Goal: Information Seeking & Learning: Learn about a topic

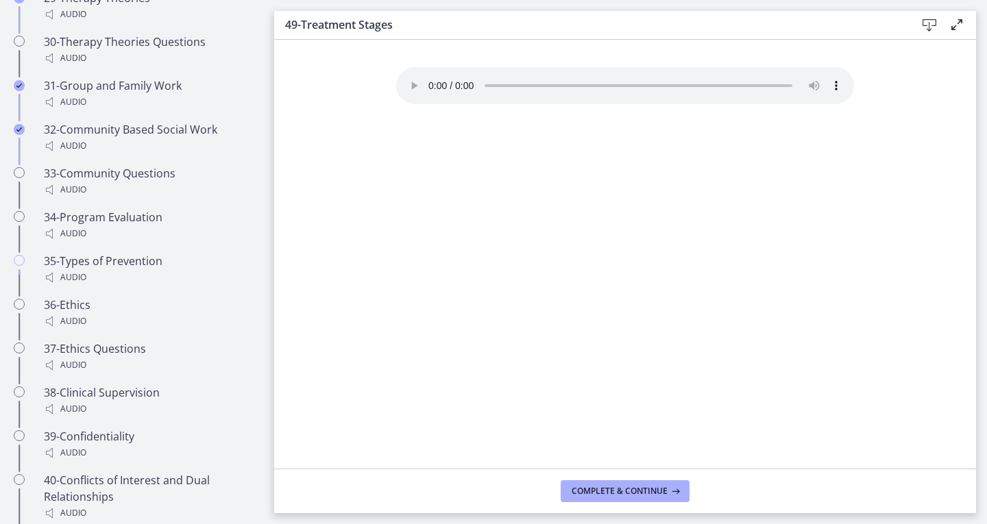
scroll to position [2225, 0]
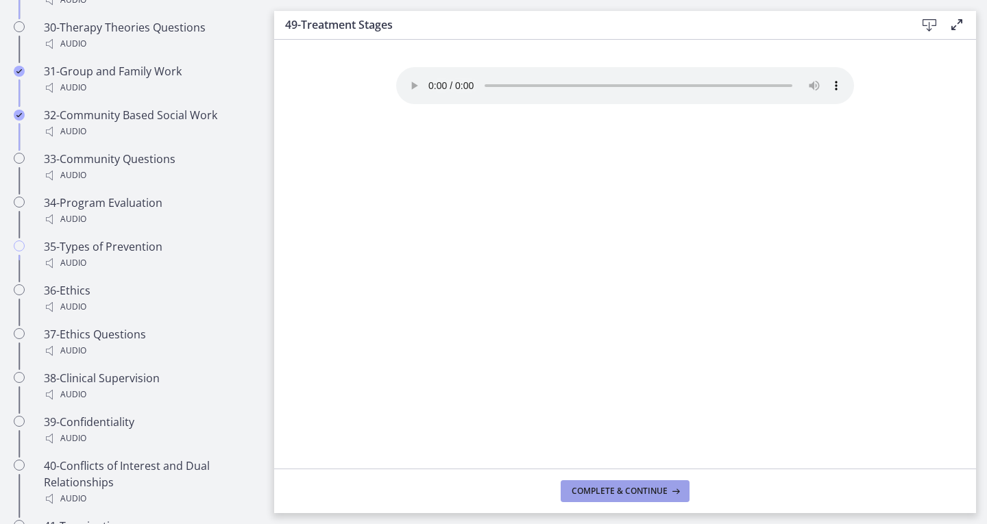
click at [591, 487] on span "Complete & continue" at bounding box center [619, 491] width 96 height 11
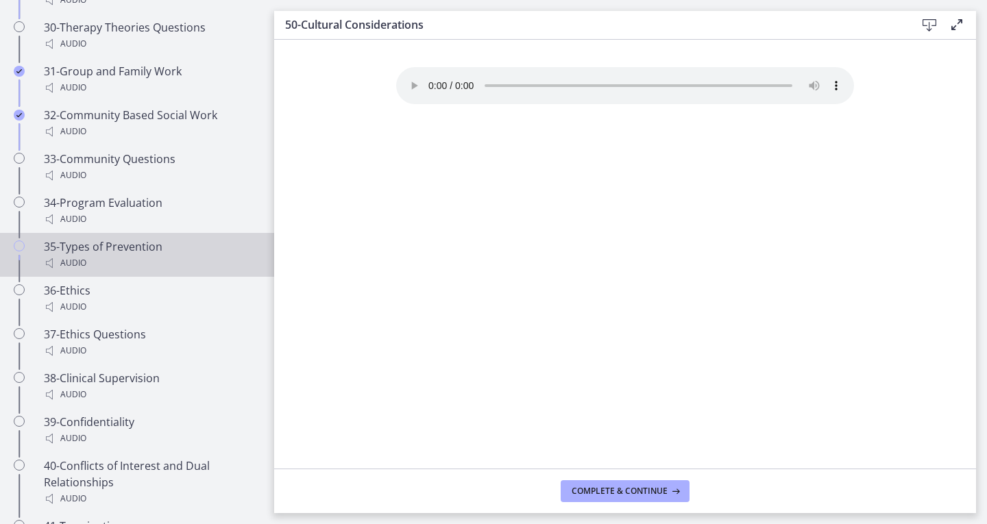
click at [118, 247] on div "35-Types of Prevention Audio" at bounding box center [151, 254] width 214 height 33
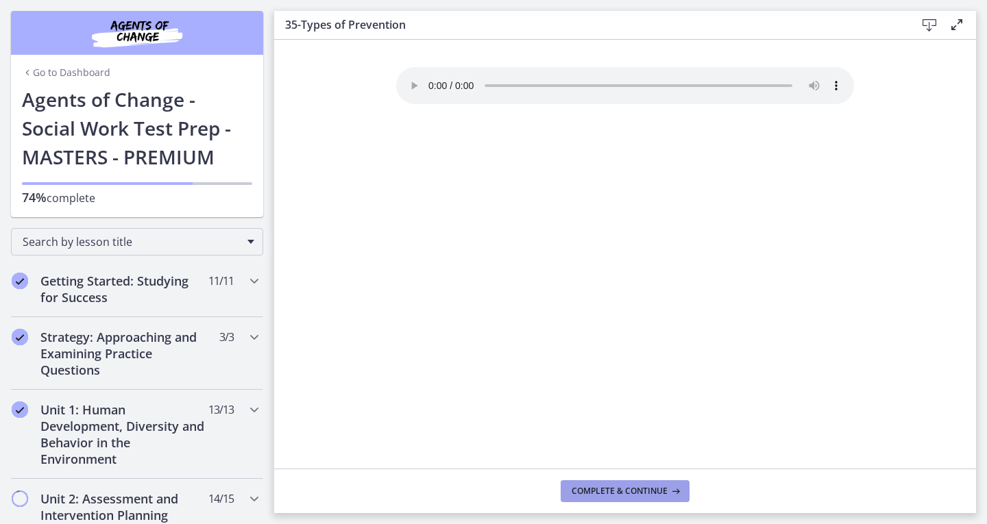
click at [612, 481] on button "Complete & continue" at bounding box center [624, 491] width 129 height 22
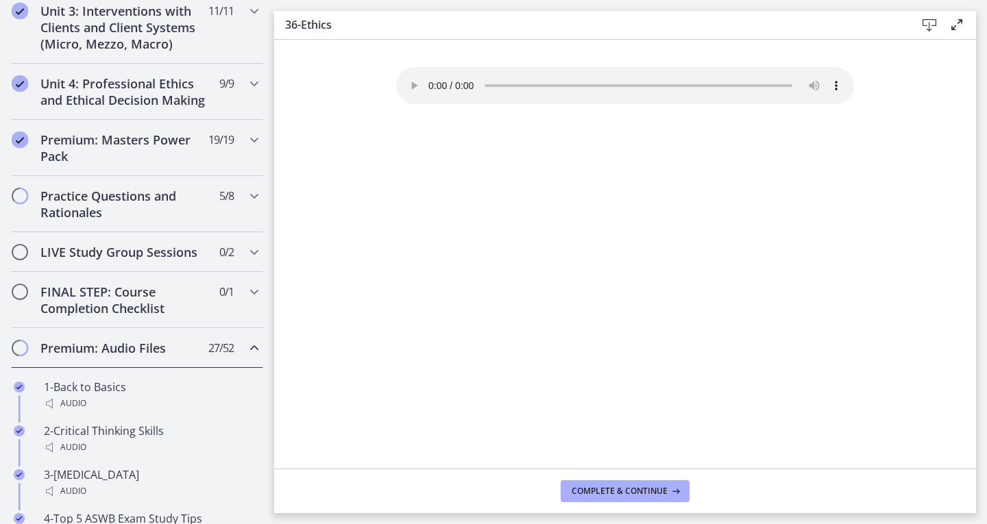
scroll to position [546, 0]
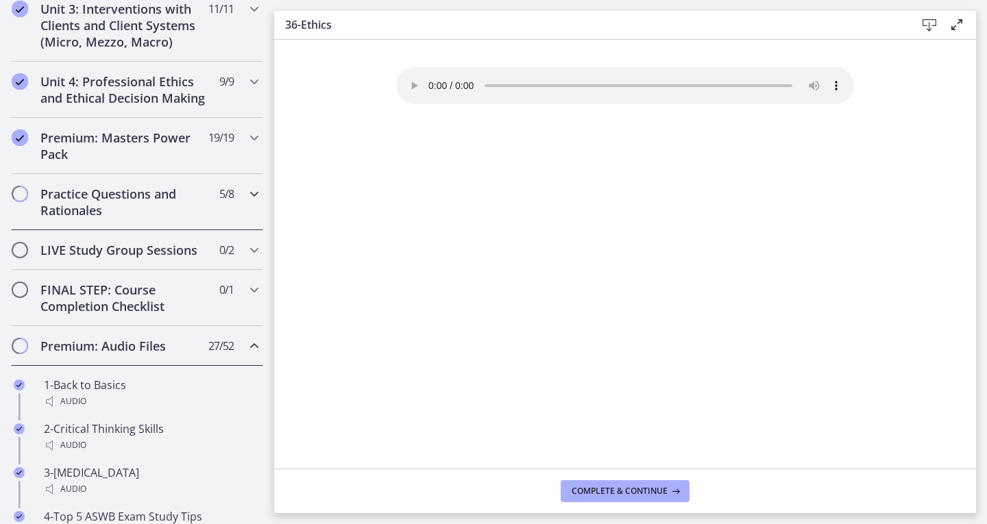
click at [142, 211] on h2 "Practice Questions and Rationales" at bounding box center [123, 202] width 167 height 33
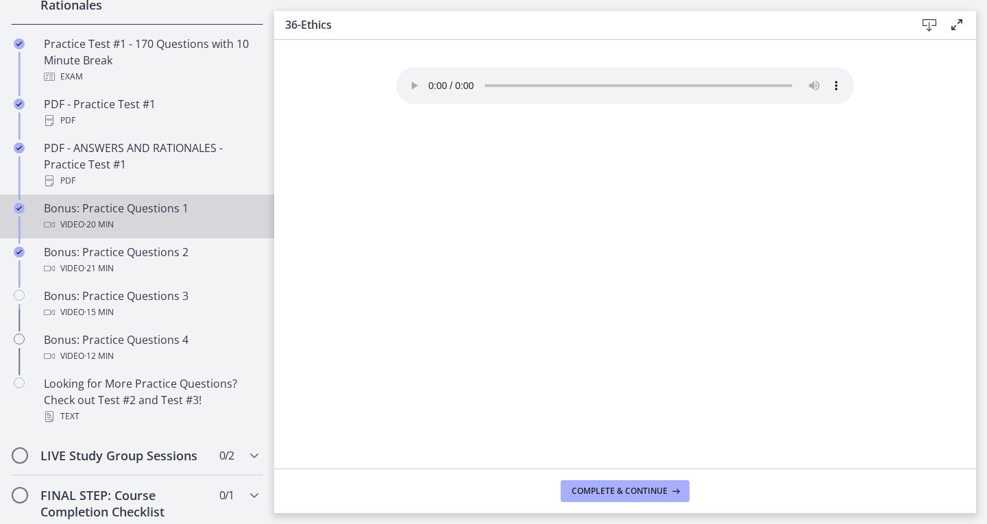
scroll to position [752, 0]
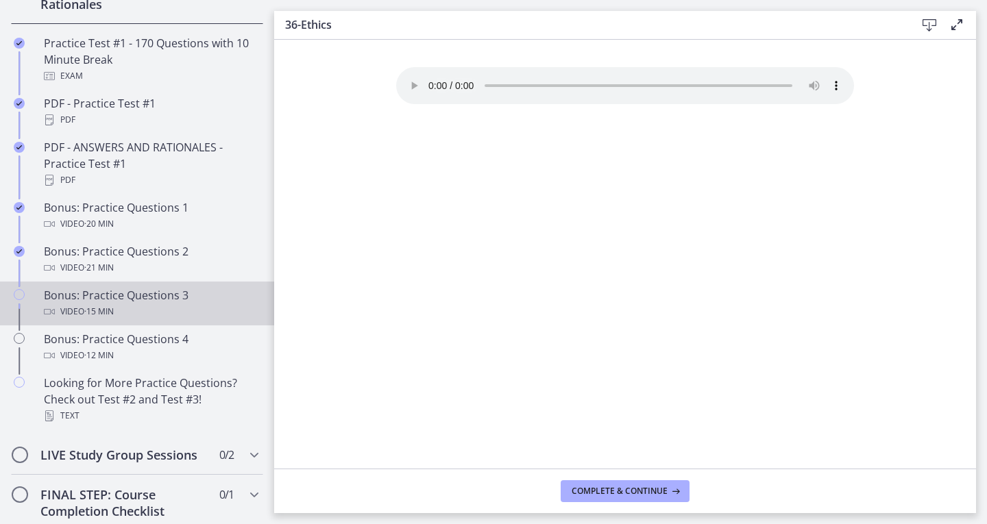
click at [115, 317] on div "Bonus: Practice Questions 3 Video · 15 min" at bounding box center [151, 303] width 214 height 33
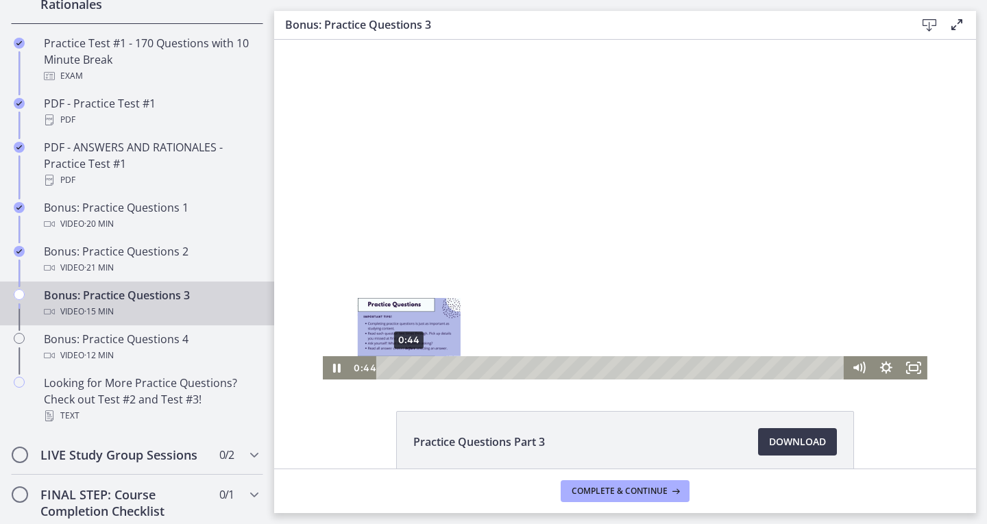
click at [404, 369] on div "0:44" at bounding box center [612, 367] width 452 height 23
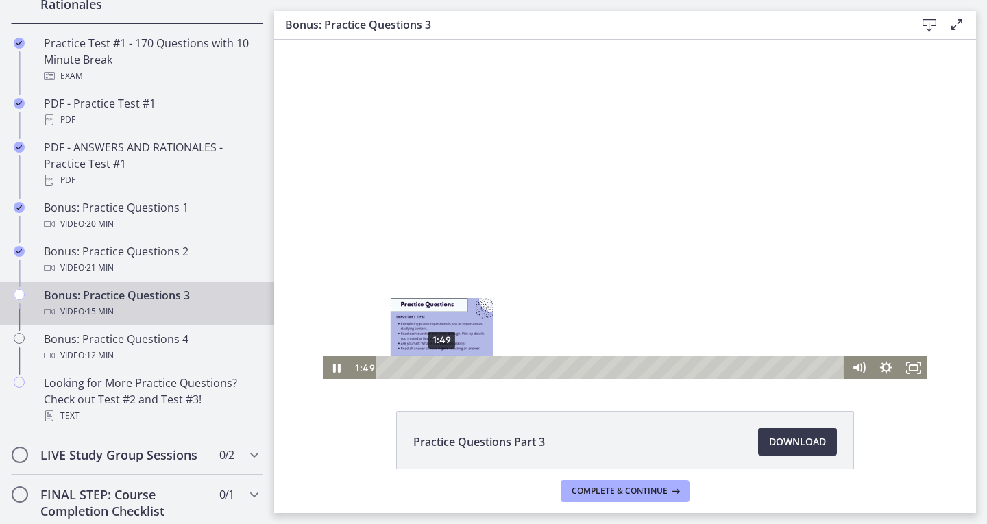
click at [436, 371] on div "1:49" at bounding box center [612, 367] width 452 height 23
click at [465, 369] on div "2:46" at bounding box center [612, 367] width 452 height 23
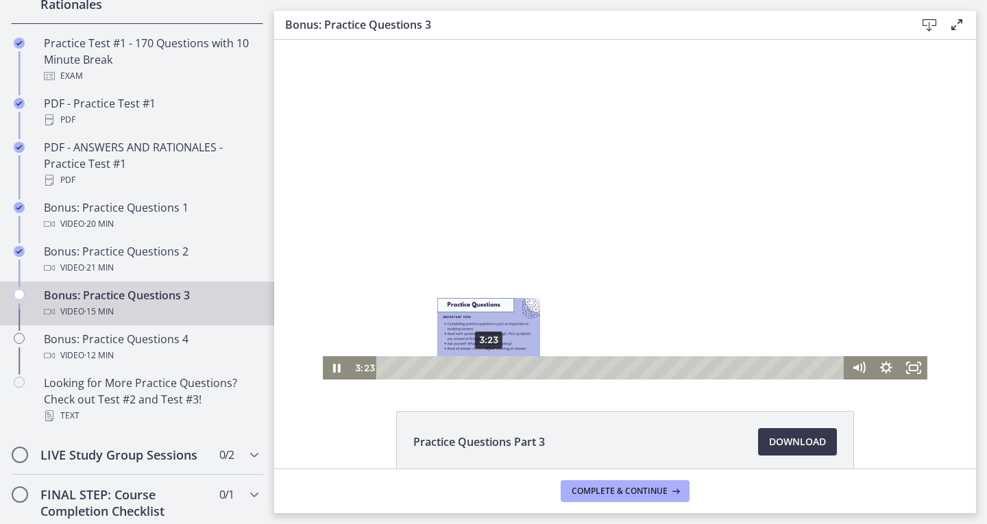
click at [484, 369] on div "3:23" at bounding box center [612, 367] width 452 height 23
click at [503, 368] on div "4:01" at bounding box center [612, 367] width 452 height 23
click at [497, 368] on div "3:48" at bounding box center [612, 367] width 452 height 23
click at [492, 368] on div "3:39" at bounding box center [612, 367] width 452 height 23
click at [483, 367] on div "3:21" at bounding box center [612, 367] width 452 height 23
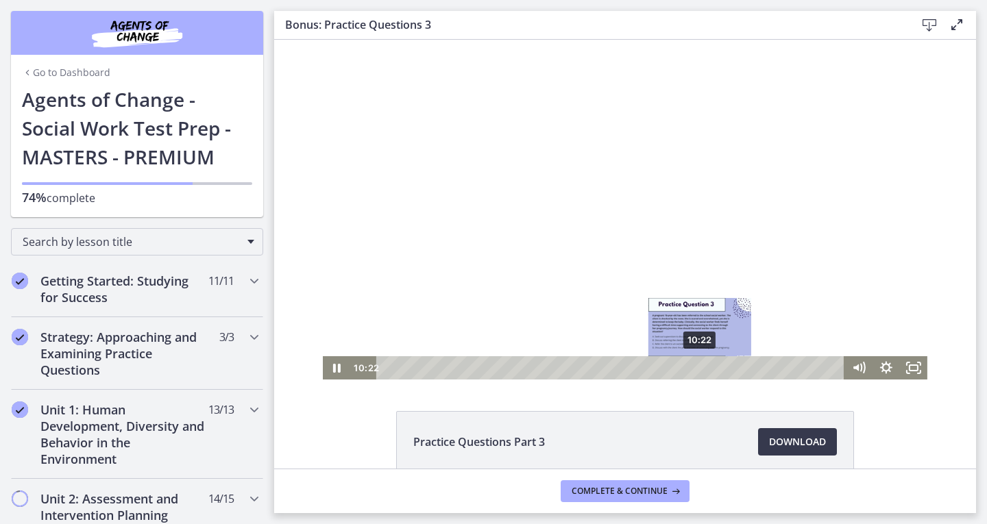
click at [695, 366] on div "10:22" at bounding box center [612, 367] width 452 height 23
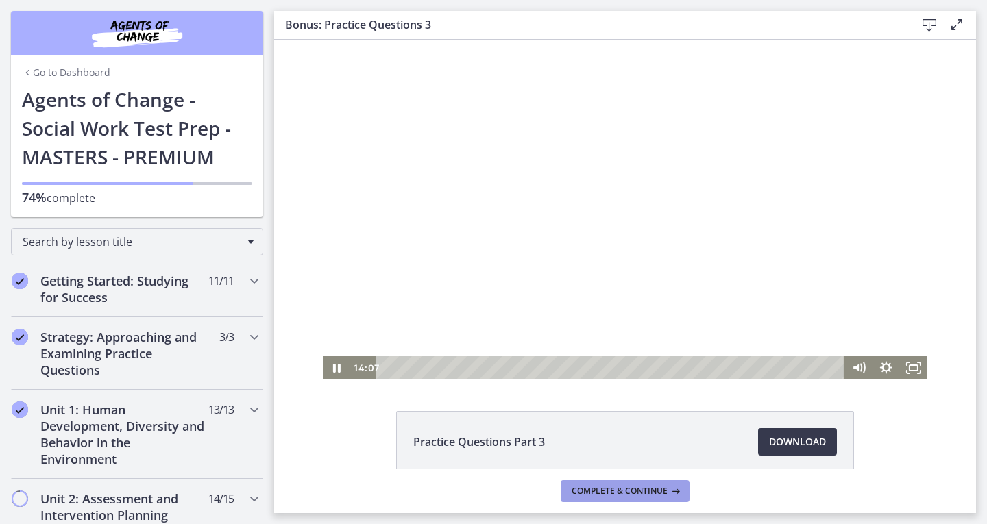
click at [623, 488] on span "Complete & continue" at bounding box center [619, 491] width 96 height 11
click at [332, 365] on icon "Pause" at bounding box center [336, 368] width 9 height 11
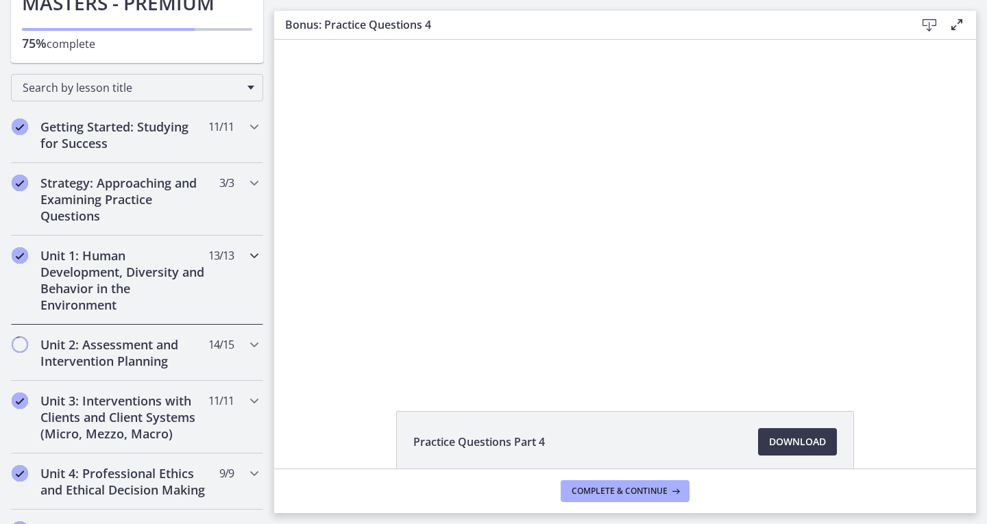
scroll to position [155, 0]
click at [146, 341] on h2 "Unit 2: Assessment and Intervention Planning" at bounding box center [123, 352] width 167 height 33
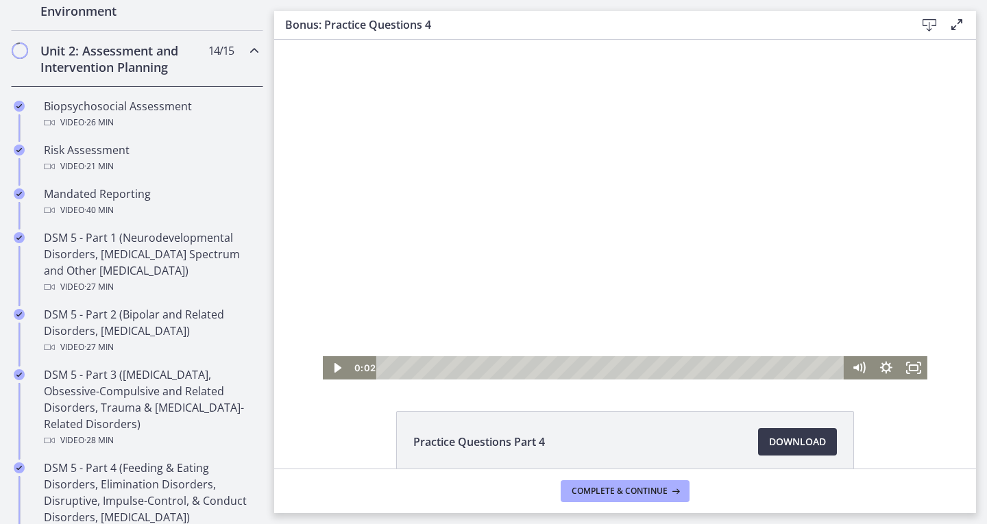
scroll to position [0, 0]
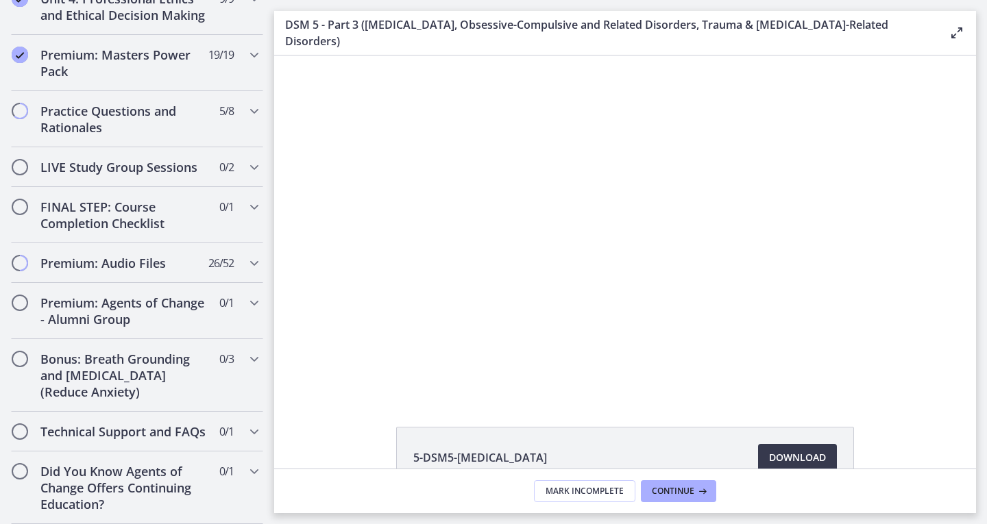
scroll to position [1465, 0]
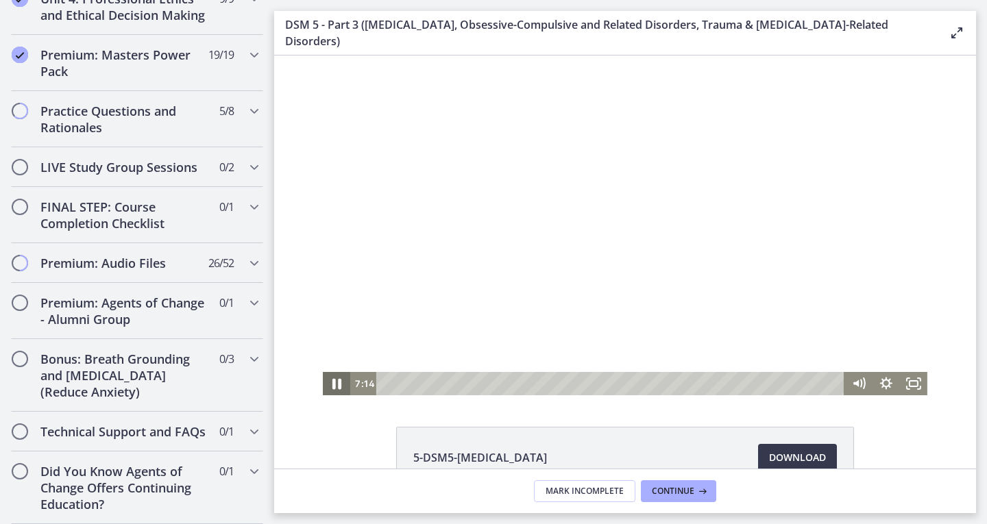
click at [334, 380] on icon "Pause" at bounding box center [336, 384] width 9 height 11
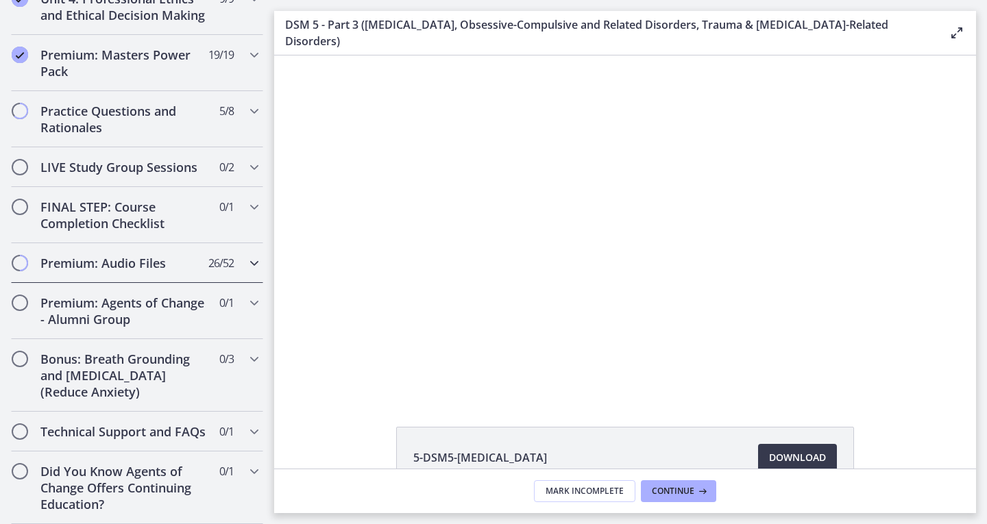
click at [103, 271] on h2 "Premium: Audio Files" at bounding box center [123, 263] width 167 height 16
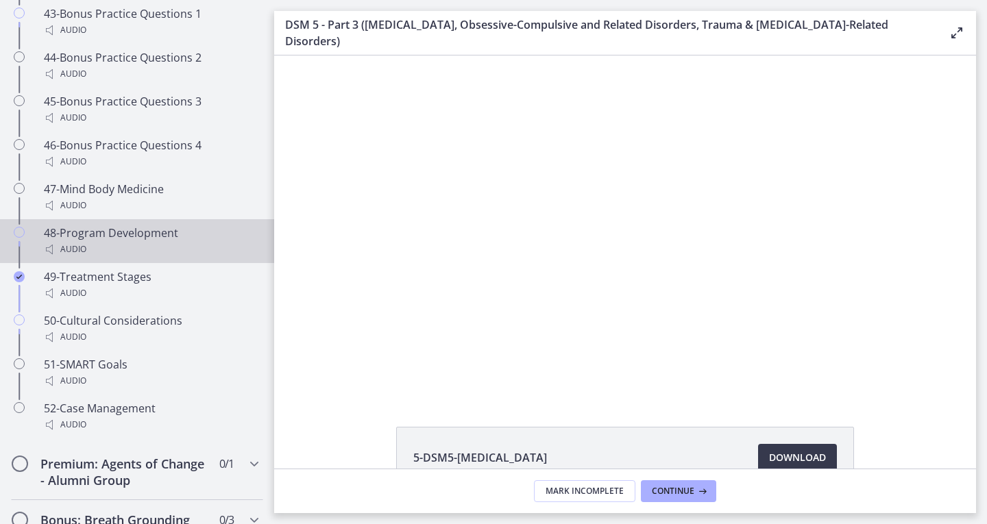
scroll to position [2826, 0]
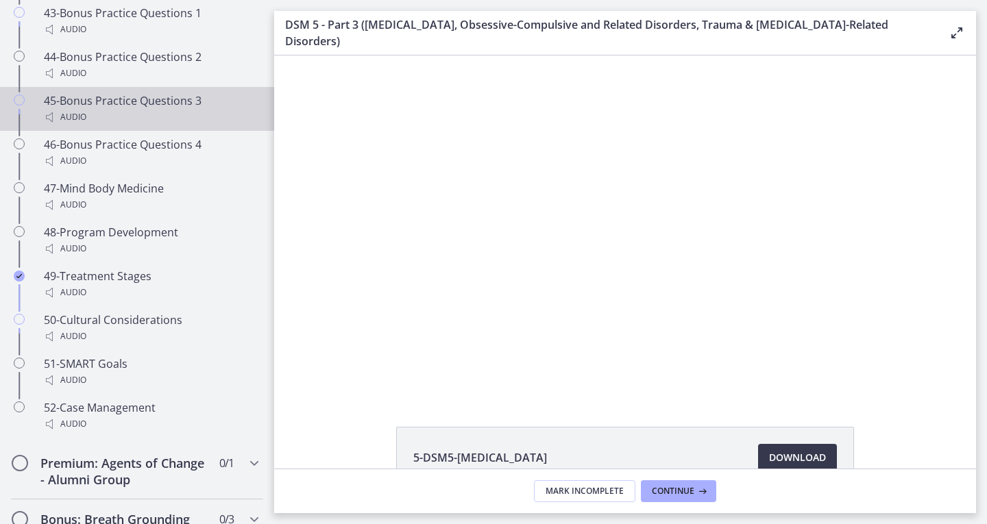
click at [151, 116] on div "45-Bonus Practice Questions 3 Audio" at bounding box center [151, 108] width 214 height 33
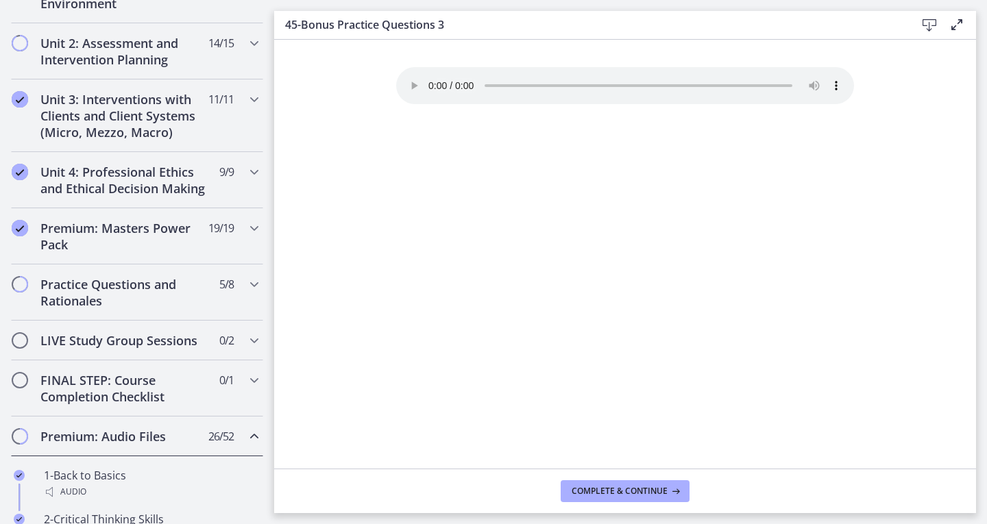
scroll to position [457, 0]
click at [164, 285] on div "Practice Questions and Rationales 5 / 8 Completed" at bounding box center [137, 291] width 252 height 56
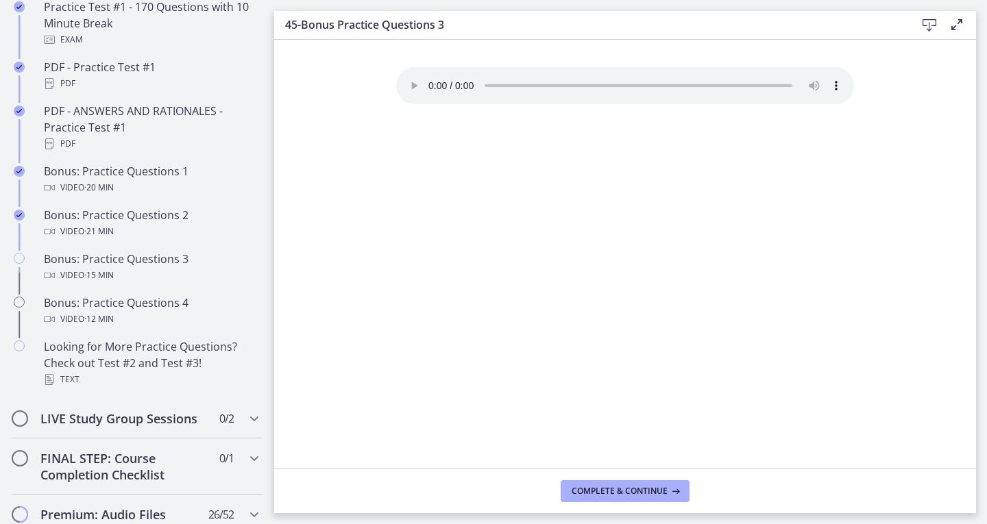
scroll to position [790, 0]
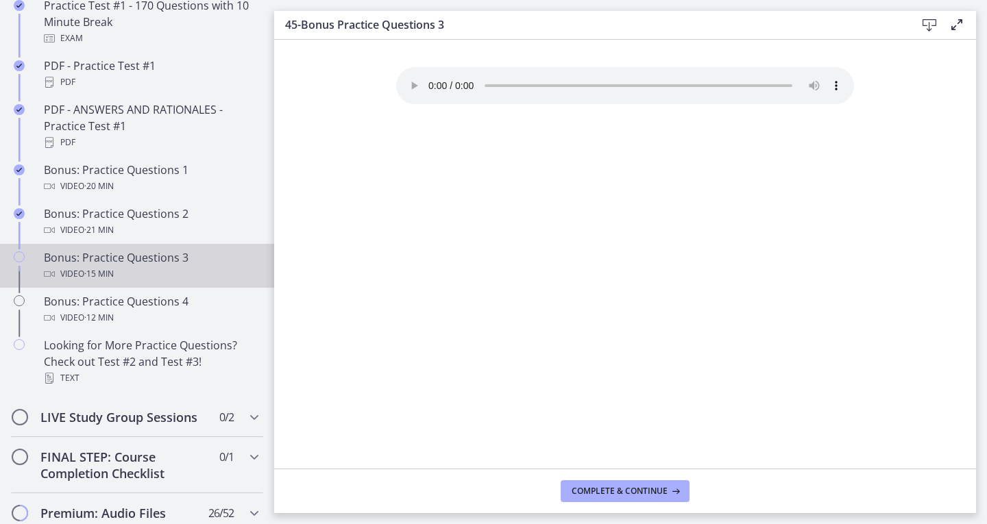
click at [132, 282] on div "Video · 15 min" at bounding box center [151, 274] width 214 height 16
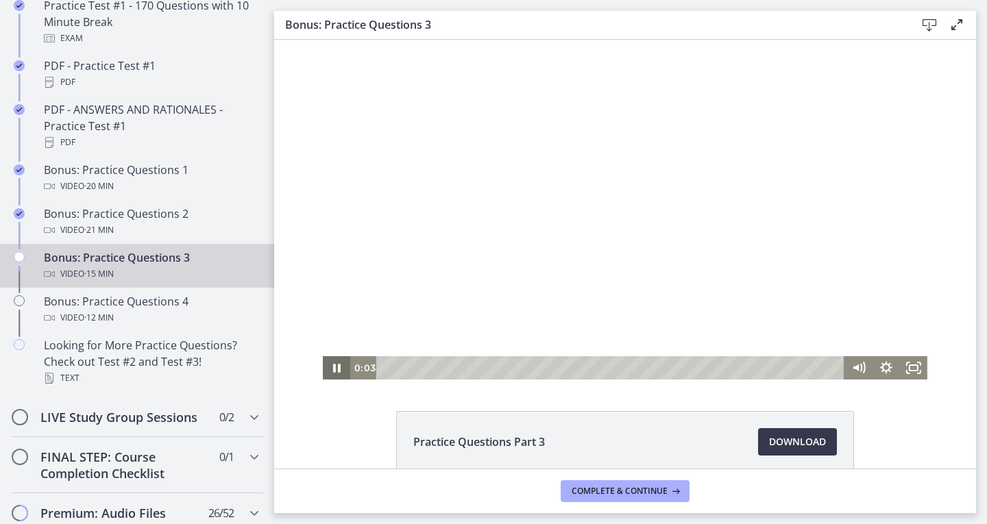
click at [333, 362] on icon "Pause" at bounding box center [336, 367] width 27 height 23
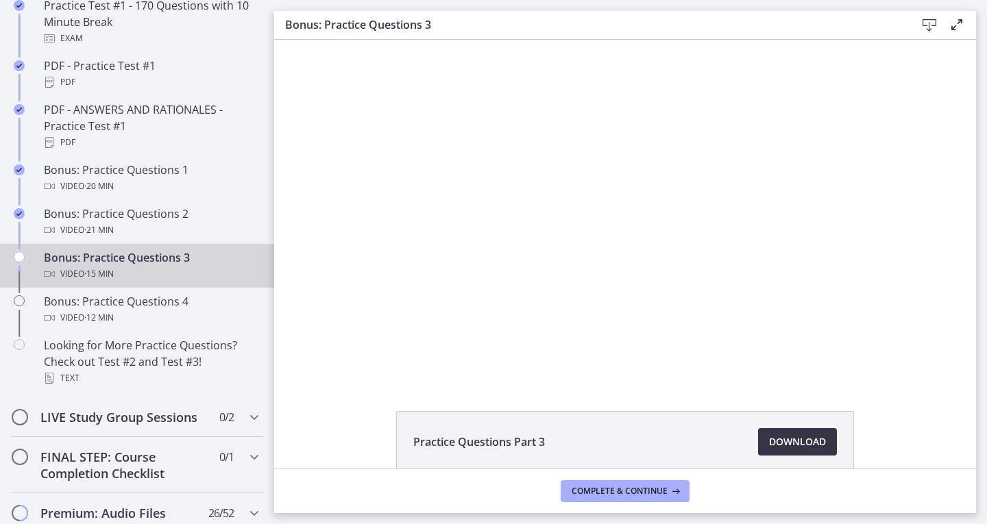
click at [782, 445] on span "Download Opens in a new window" at bounding box center [797, 442] width 57 height 16
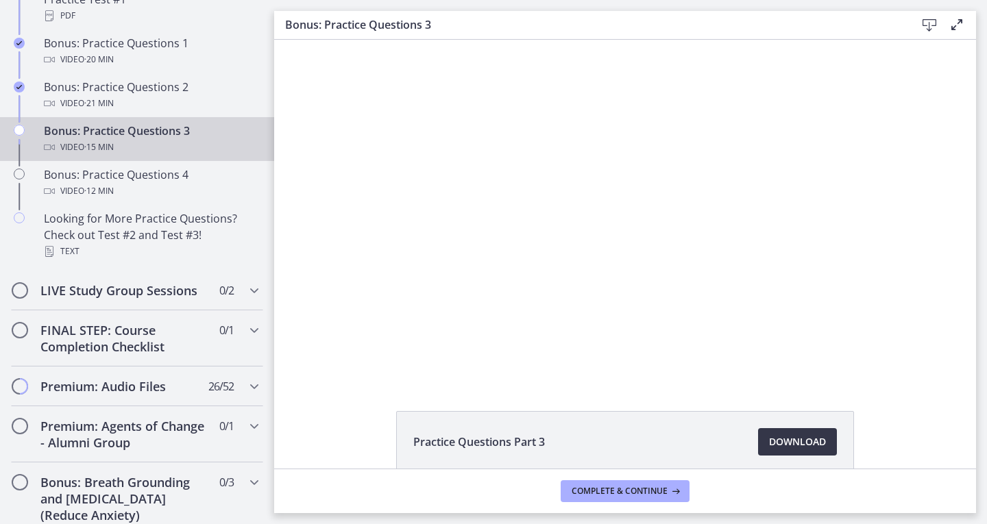
scroll to position [1072, 0]
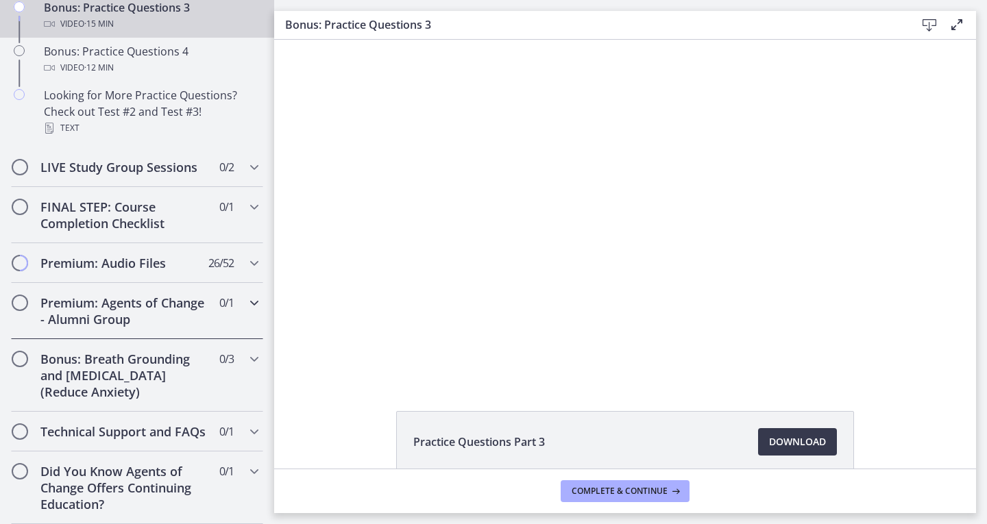
click at [142, 297] on h2 "Premium: Agents of Change - Alumni Group" at bounding box center [123, 311] width 167 height 33
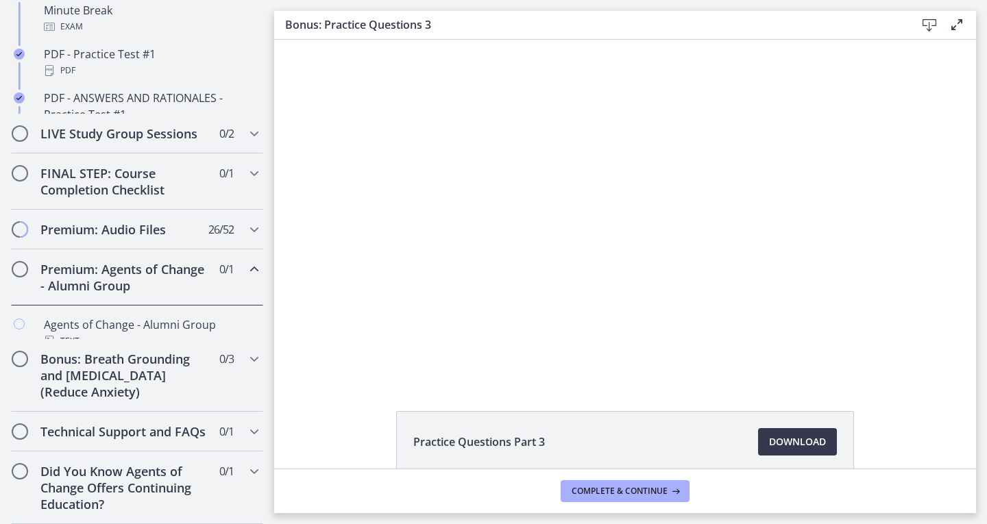
scroll to position [716, 0]
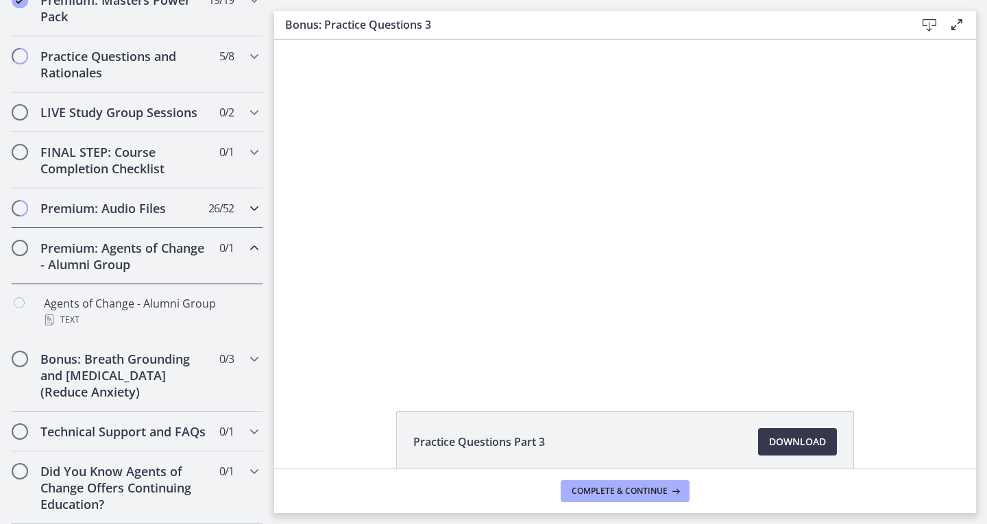
click at [158, 200] on h2 "Premium: Audio Files" at bounding box center [123, 208] width 167 height 16
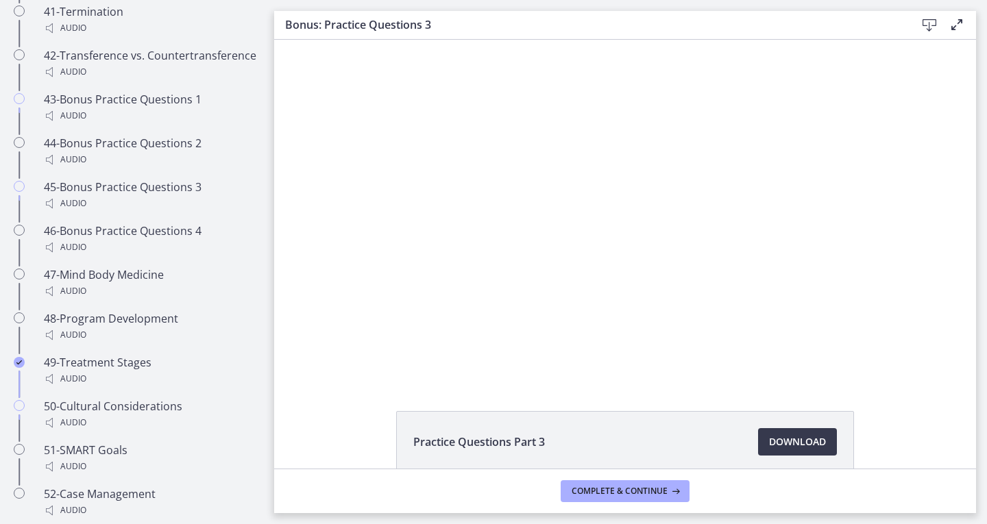
scroll to position [3018, 0]
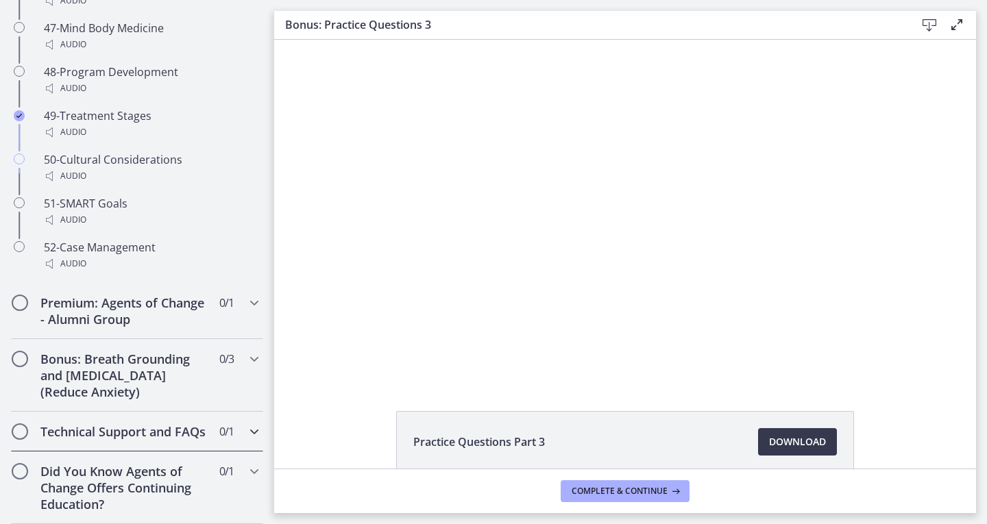
click at [169, 423] on h2 "Technical Support and FAQs" at bounding box center [123, 431] width 167 height 16
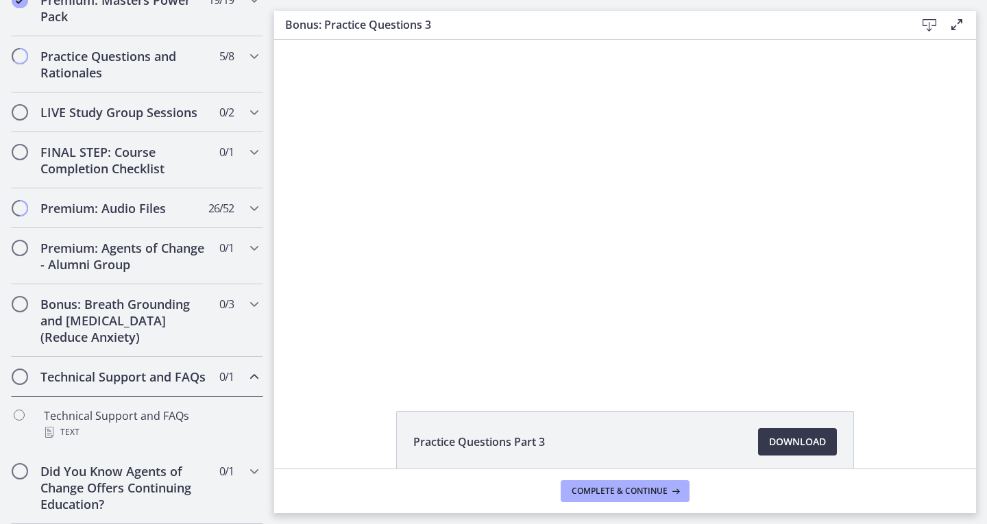
scroll to position [716, 0]
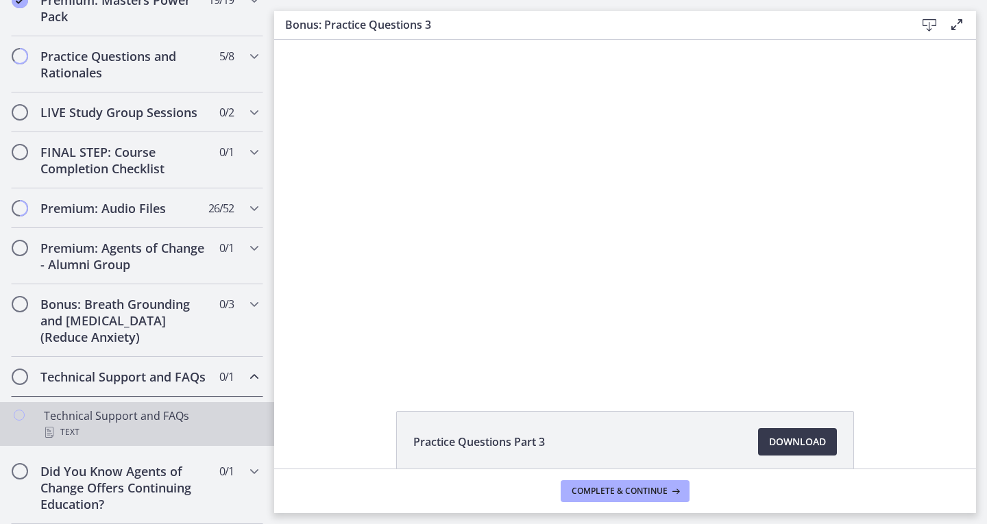
click at [168, 416] on div "Technical Support and FAQs Text" at bounding box center [151, 424] width 214 height 33
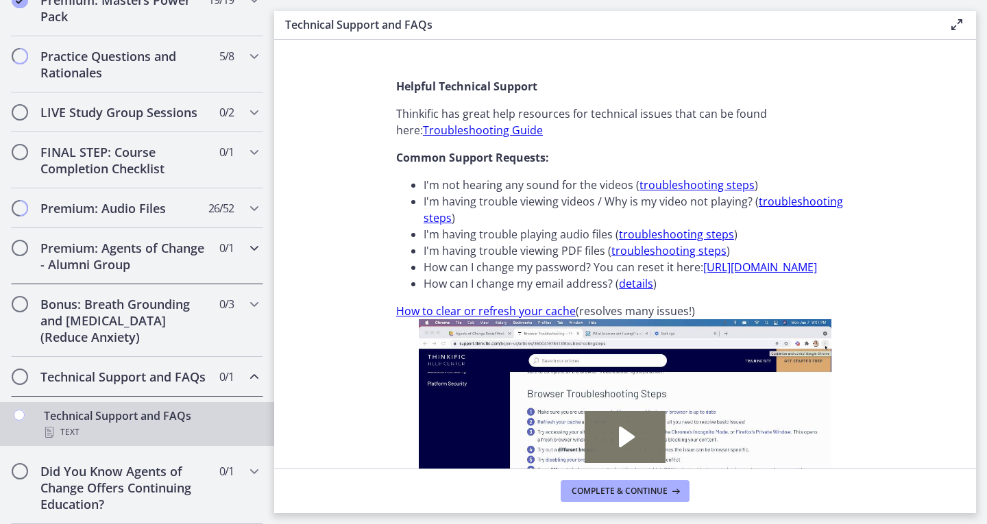
click at [115, 252] on h2 "Premium: Agents of Change - Alumni Group" at bounding box center [123, 256] width 167 height 33
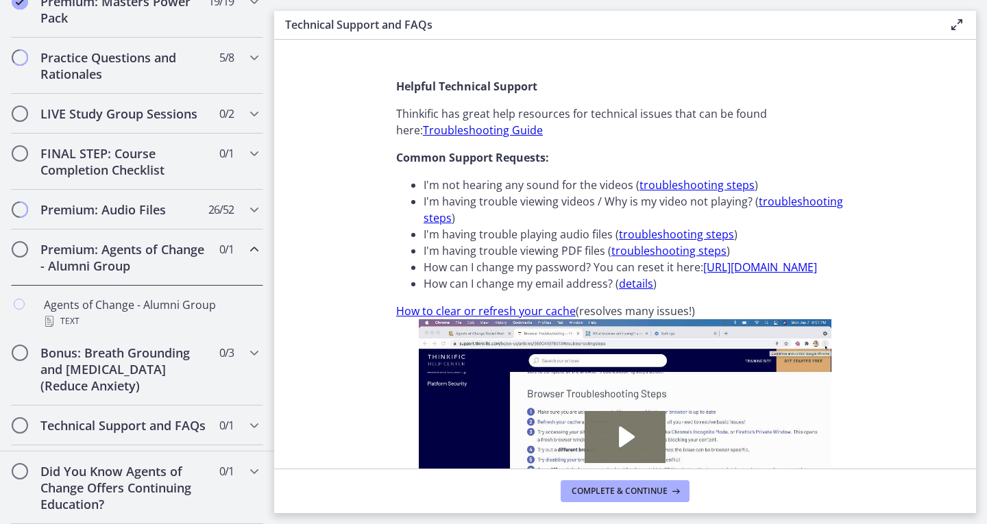
scroll to position [716, 0]
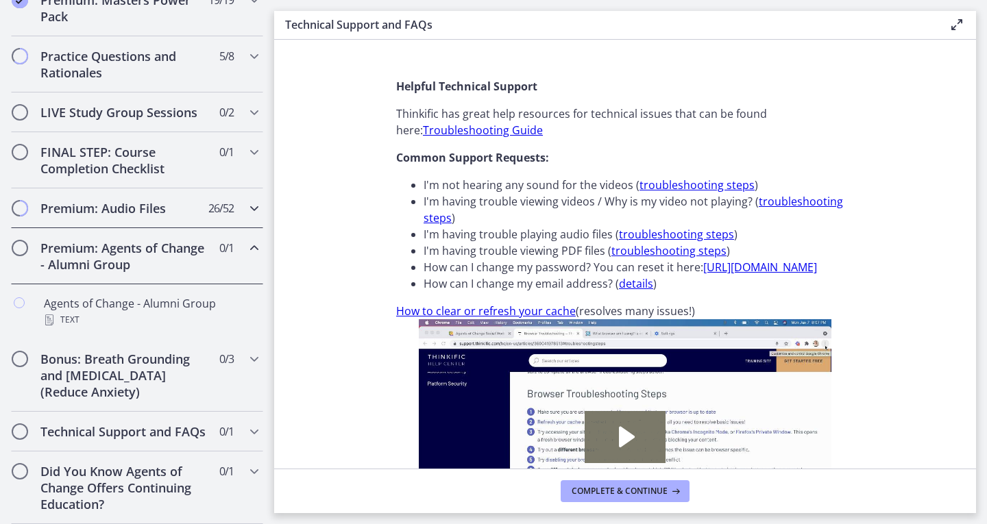
click at [127, 200] on h2 "Premium: Audio Files" at bounding box center [123, 208] width 167 height 16
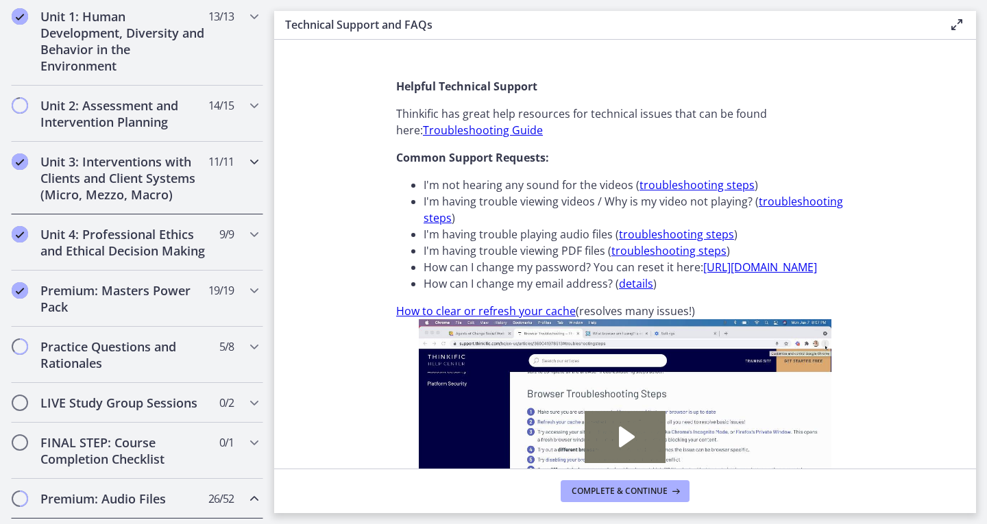
scroll to position [392, 0]
click at [173, 200] on h2 "Unit 3: Interventions with Clients and Client Systems (Micro, Mezzo, Macro)" at bounding box center [123, 179] width 167 height 49
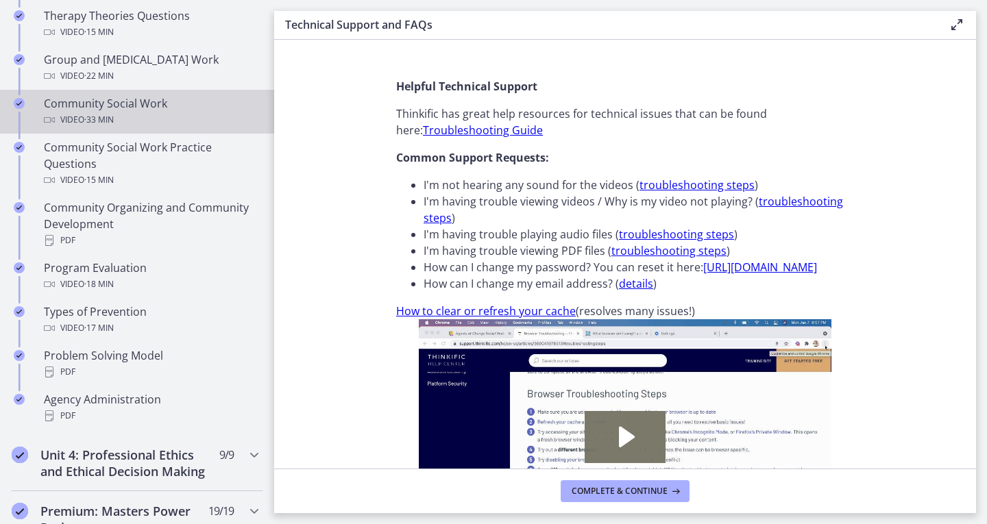
scroll to position [706, 0]
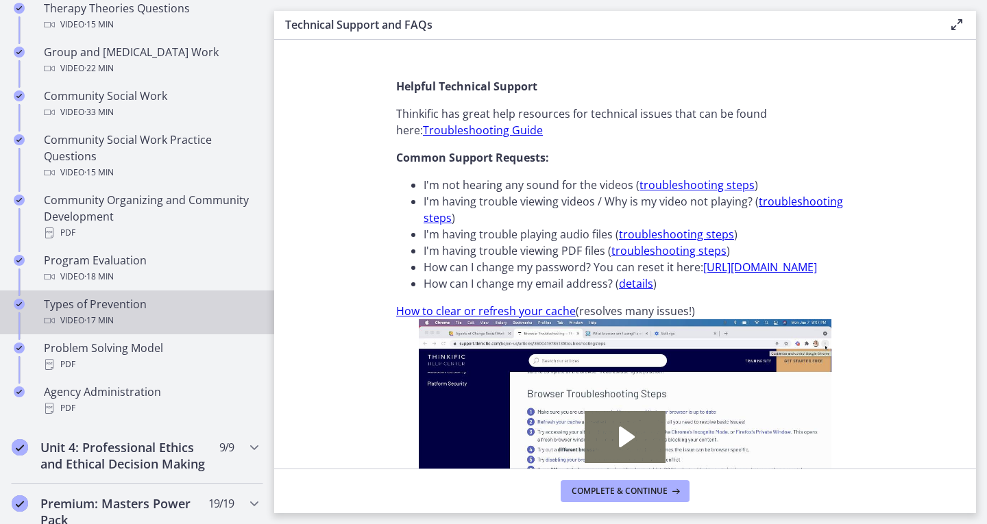
click at [123, 309] on div "Types of Prevention Video · 17 min" at bounding box center [151, 312] width 214 height 33
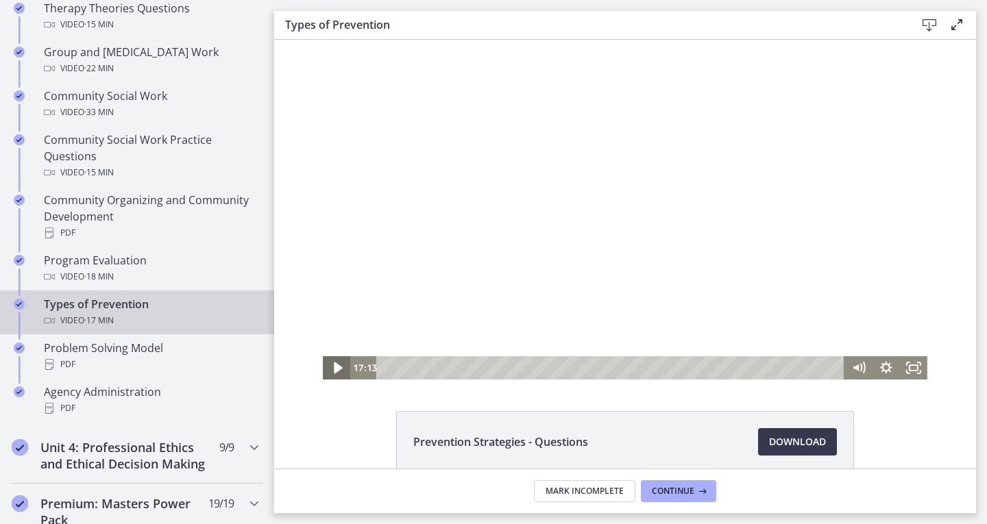
click at [332, 367] on icon "Play Video" at bounding box center [337, 368] width 33 height 28
